Goal: Transaction & Acquisition: Purchase product/service

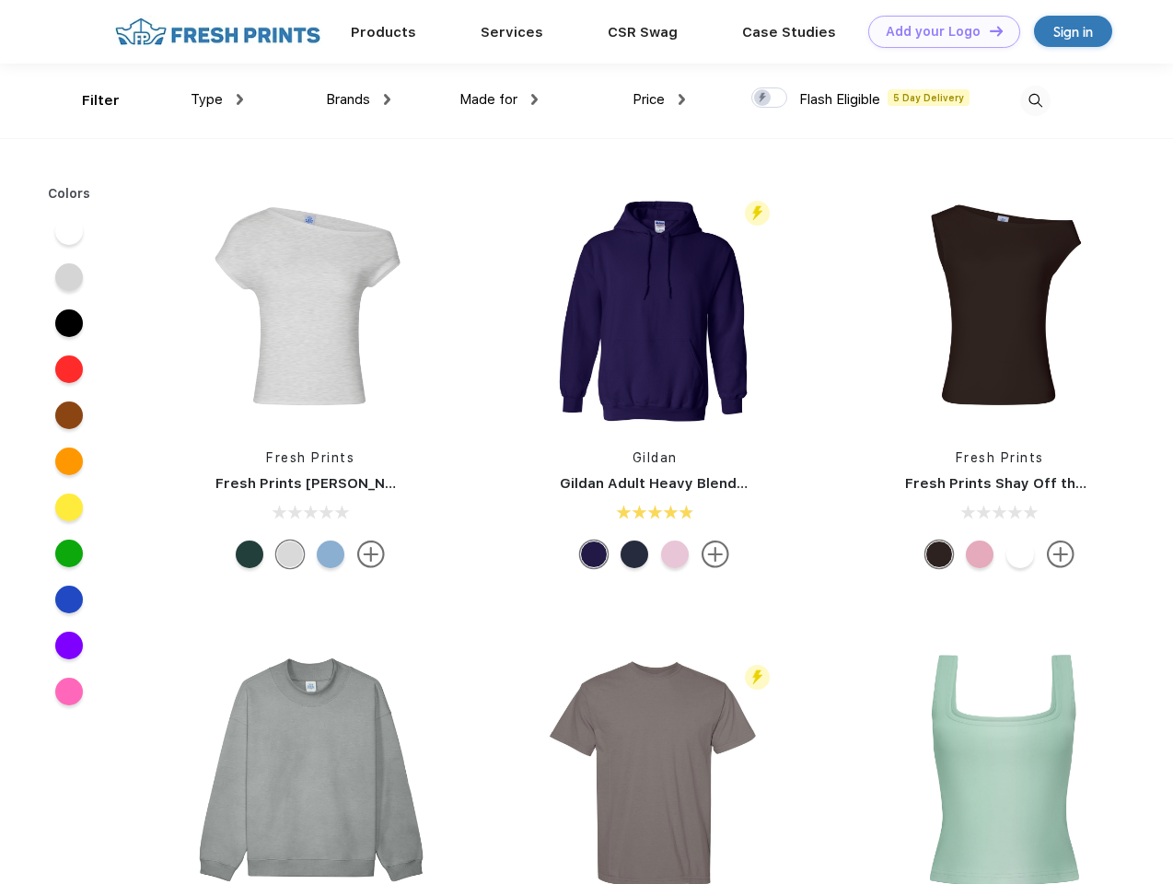
scroll to position [1, 0]
click at [937, 31] on link "Add your Logo Design Tool" at bounding box center [944, 32] width 152 height 32
click at [0, 0] on div "Design Tool" at bounding box center [0, 0] width 0 height 0
click at [988, 30] on link "Add your Logo Design Tool" at bounding box center [944, 32] width 152 height 32
click at [88, 100] on div "Filter" at bounding box center [101, 100] width 38 height 21
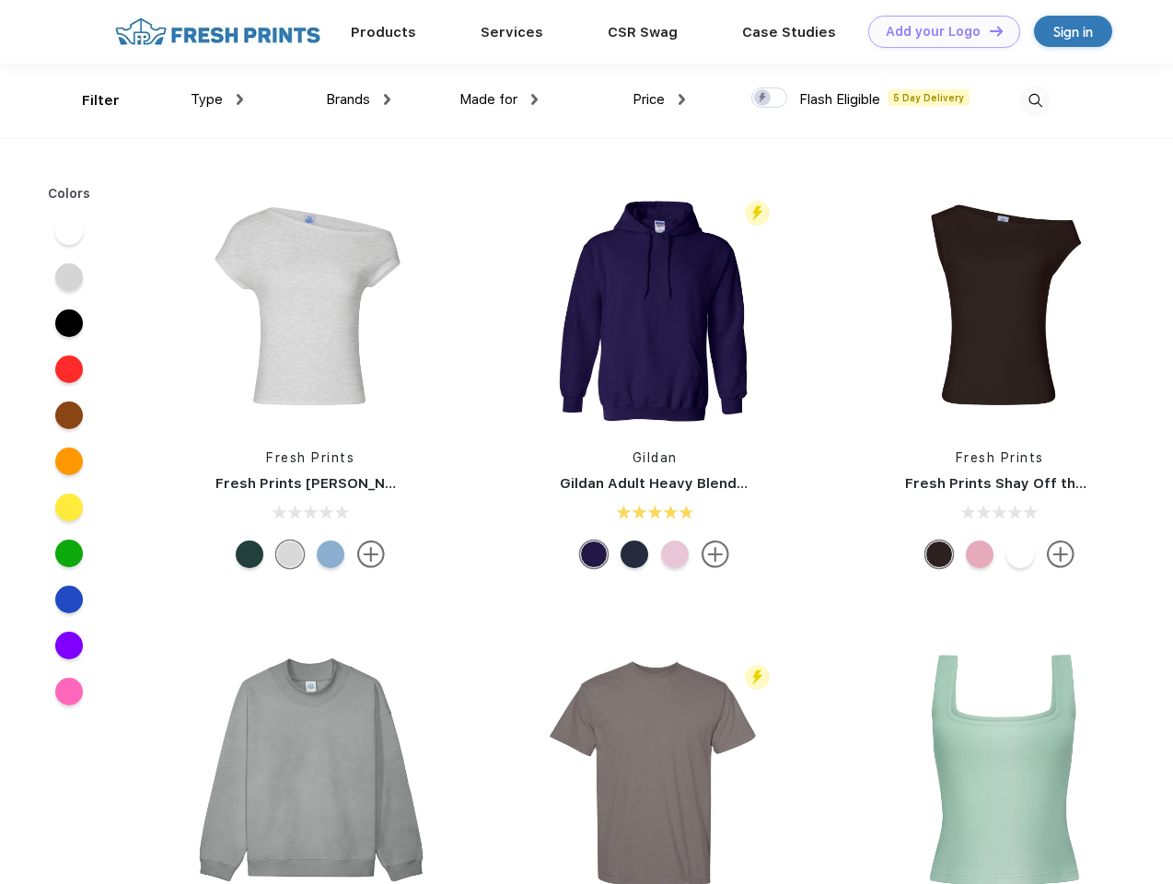
click at [217, 99] on span "Type" at bounding box center [207, 99] width 32 height 17
click at [358, 99] on span "Brands" at bounding box center [348, 99] width 44 height 17
click at [499, 99] on span "Made for" at bounding box center [489, 99] width 58 height 17
click at [659, 99] on span "Price" at bounding box center [649, 99] width 32 height 17
click at [770, 99] on div at bounding box center [769, 97] width 36 height 20
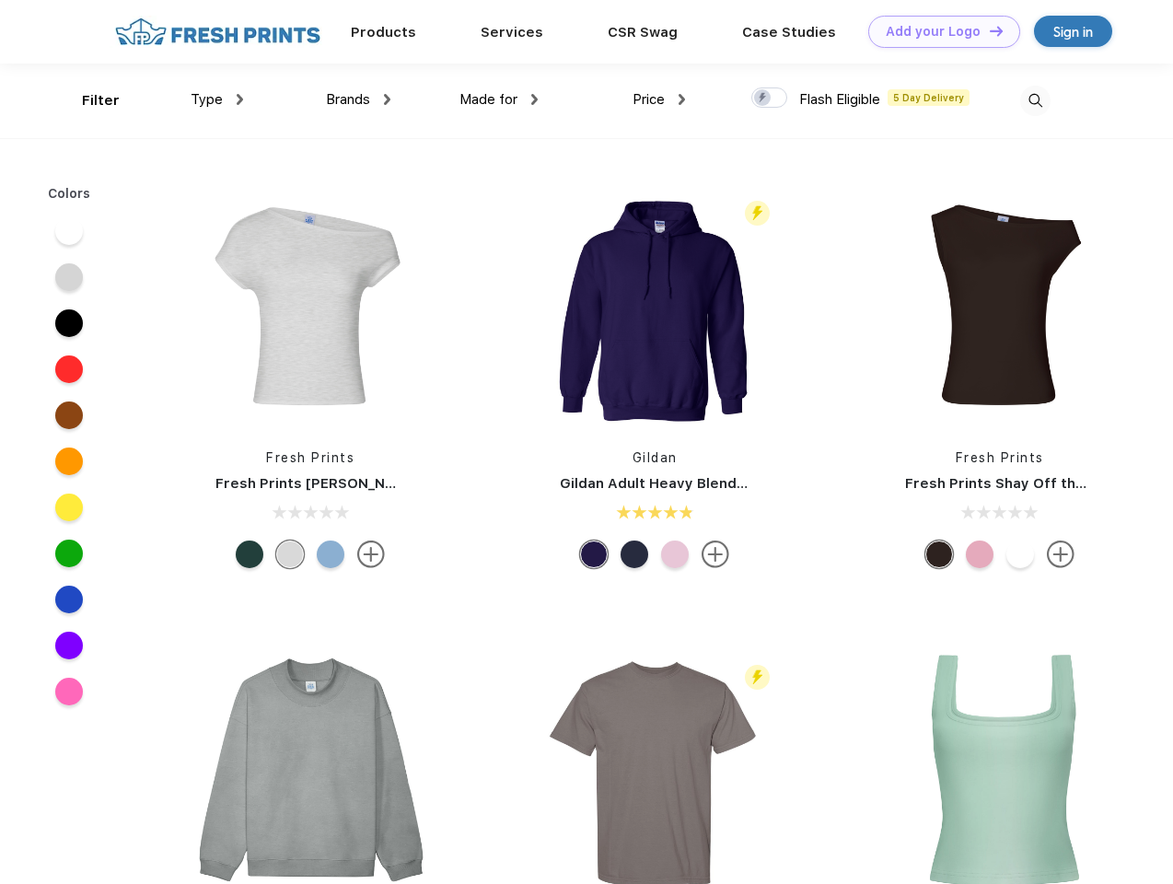
click at [763, 99] on input "checkbox" at bounding box center [757, 93] width 12 height 12
click at [1035, 100] on img at bounding box center [1035, 101] width 30 height 30
